Goal: Check status

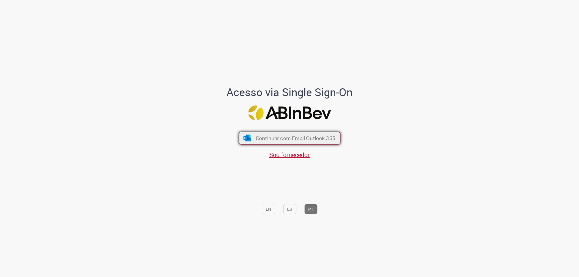
click at [295, 140] on span "Continuar com Email Outlook 365" at bounding box center [295, 138] width 80 height 7
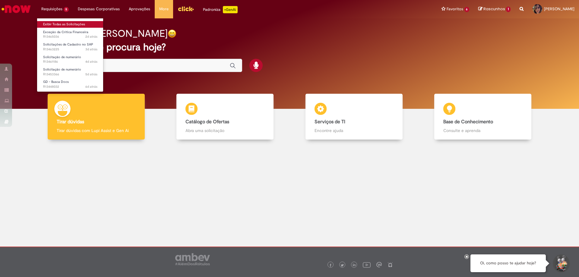
click at [53, 24] on link "Exibir Todas as Solicitações" at bounding box center [70, 24] width 66 height 7
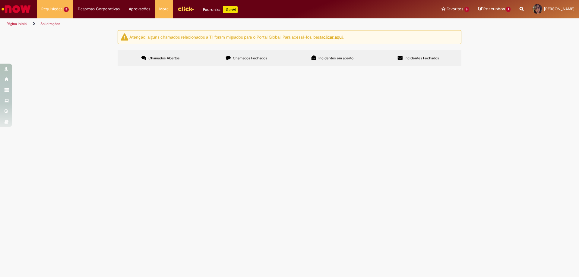
click at [225, 197] on main "Solicitações Atenção: alguns chamados relacionados a T.I foram migrados para o …" at bounding box center [289, 153] width 579 height 247
click at [0, 0] on span "Cadastro SAP OYMPIA SHOPPING CONQUISTA SUL" at bounding box center [0, 0] width 0 height 0
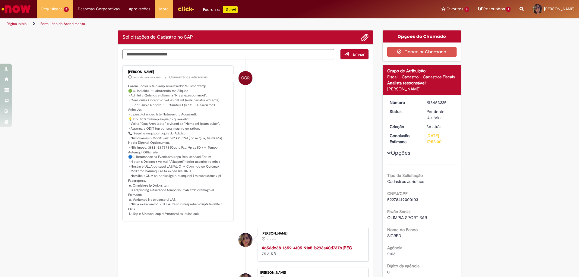
click at [278, 153] on li "CGR [PERSON_NAME] cerca de uma hora atrás cerca de uma hora atrás Comentários a…" at bounding box center [245, 143] width 246 height 156
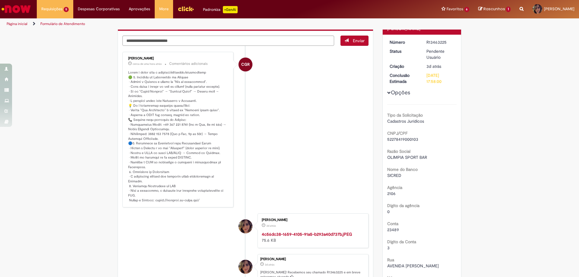
scroll to position [30, 0]
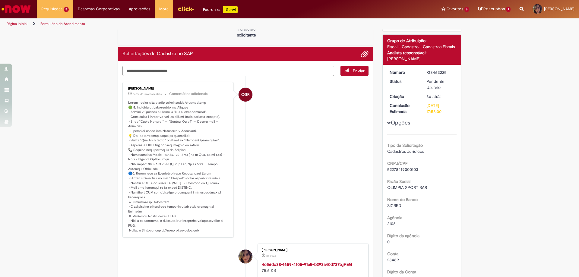
click at [166, 72] on textarea "Digite sua mensagem aqui..." at bounding box center [228, 71] width 212 height 10
type textarea "**********"
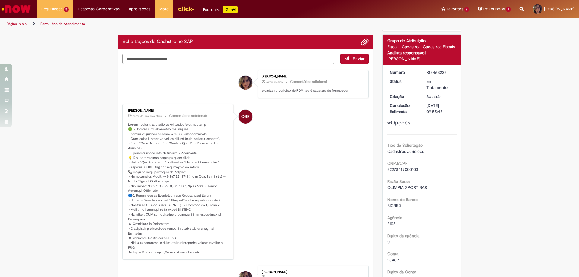
scroll to position [0, 0]
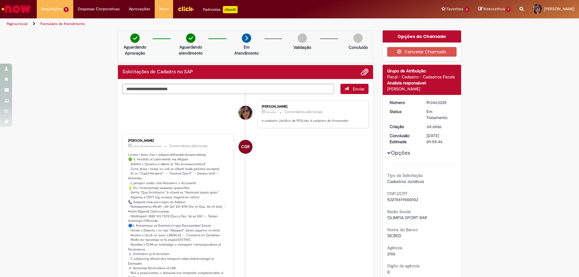
drag, startPoint x: 283, startPoint y: 200, endPoint x: 241, endPoint y: 160, distance: 57.6
click at [283, 200] on li "CGR [PERSON_NAME] cerca de uma hora atrás cerca de uma hora atrás Comentários a…" at bounding box center [245, 212] width 246 height 156
drag, startPoint x: 276, startPoint y: 159, endPoint x: 275, endPoint y: 167, distance: 7.9
click at [276, 160] on li "CGR [PERSON_NAME] cerca de uma hora atrás cerca de uma hora atrás Comentários a…" at bounding box center [245, 212] width 246 height 156
drag, startPoint x: 280, startPoint y: 176, endPoint x: 222, endPoint y: 139, distance: 68.5
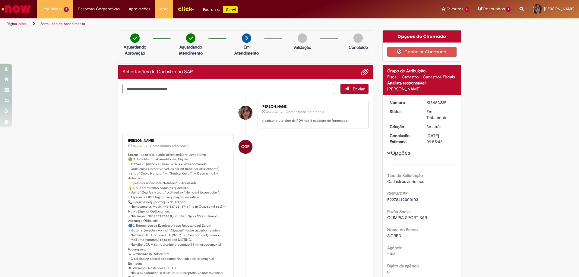
click at [279, 176] on li "CGR [PERSON_NAME] 2h atrás 2 horas atrás Comentários adicionais" at bounding box center [245, 212] width 246 height 156
